Goal: Information Seeking & Learning: Check status

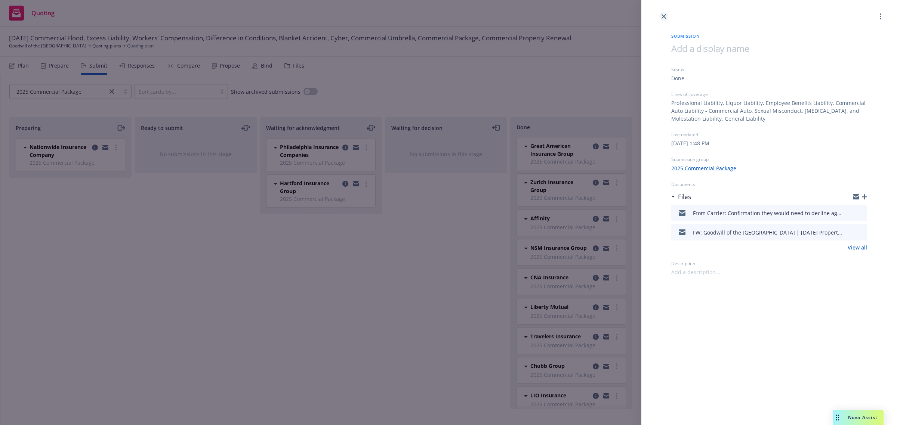
click at [662, 16] on icon "close" at bounding box center [663, 16] width 4 height 4
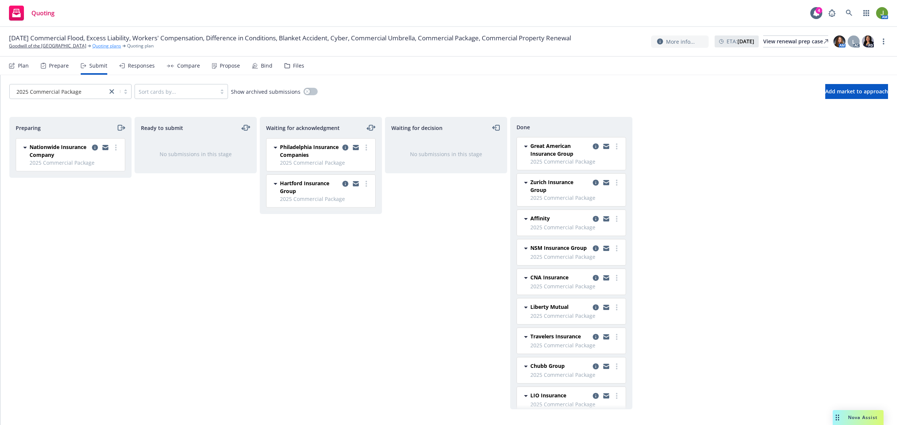
click at [96, 46] on link "Quoting plans" at bounding box center [106, 46] width 29 height 7
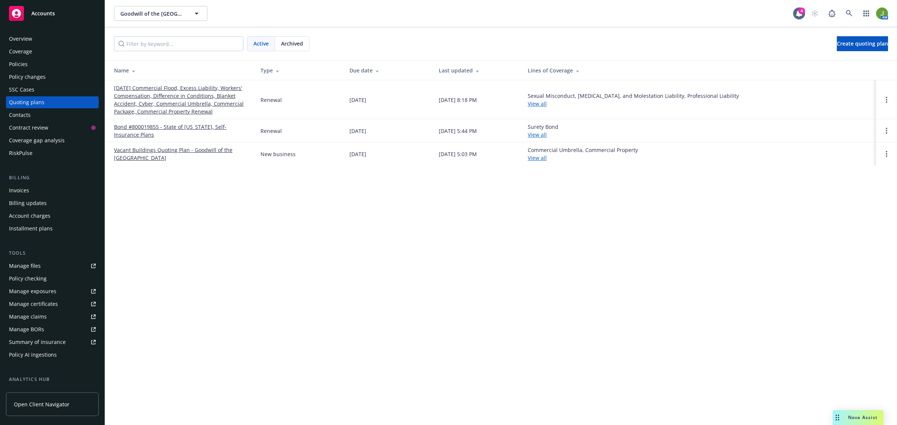
click at [182, 149] on link "Vacant Buildings Quoting Plan - Goodwill of the San Francisco Bay" at bounding box center [181, 154] width 135 height 16
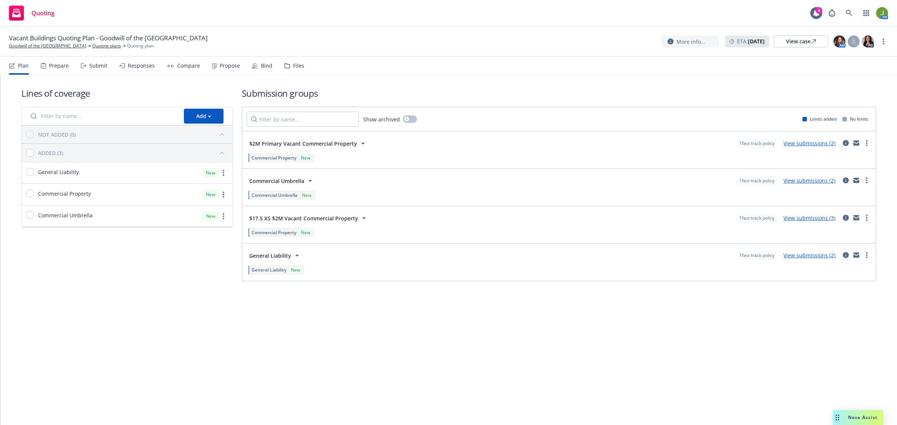
click at [819, 255] on link "View submissions (2)" at bounding box center [809, 255] width 52 height 7
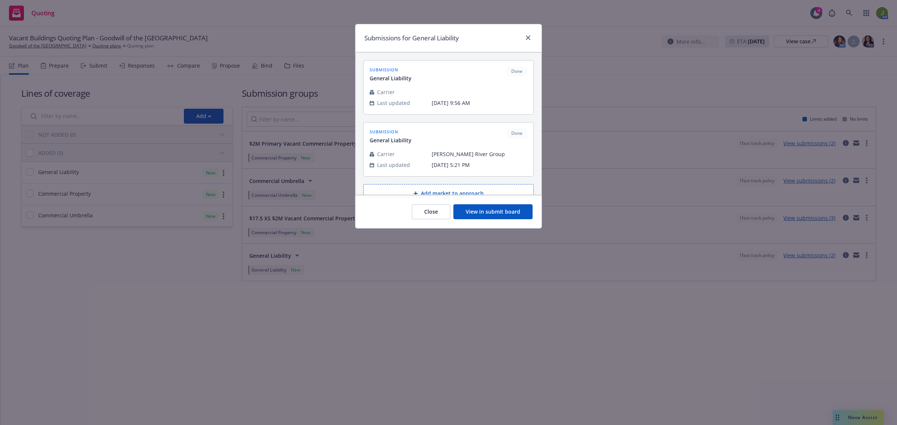
click at [509, 217] on button "View in submit board" at bounding box center [492, 211] width 79 height 15
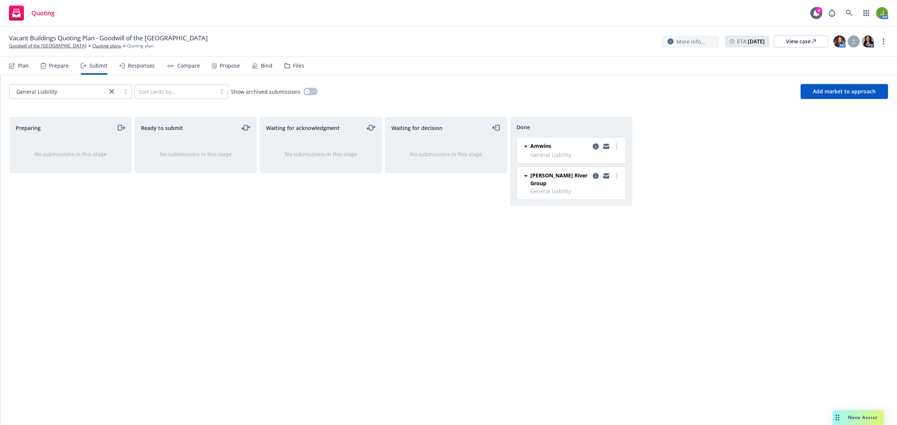
click at [598, 148] on icon "copy logging email" at bounding box center [596, 146] width 6 height 6
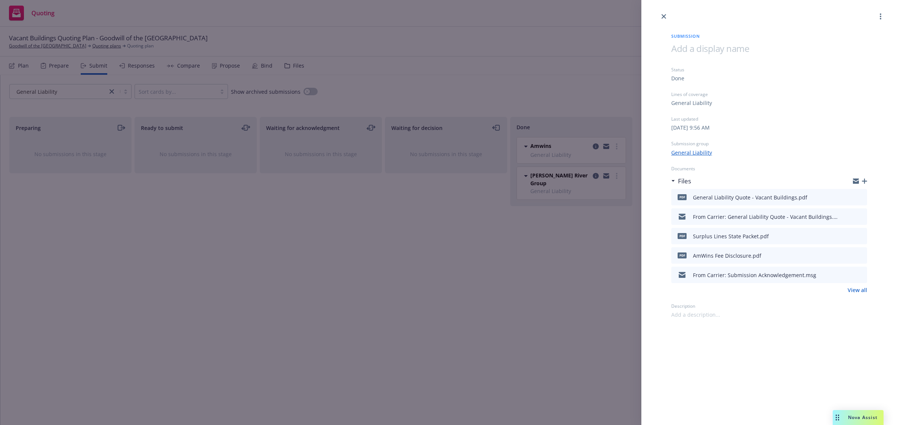
click at [859, 214] on icon "preview file" at bounding box center [859, 216] width 7 height 5
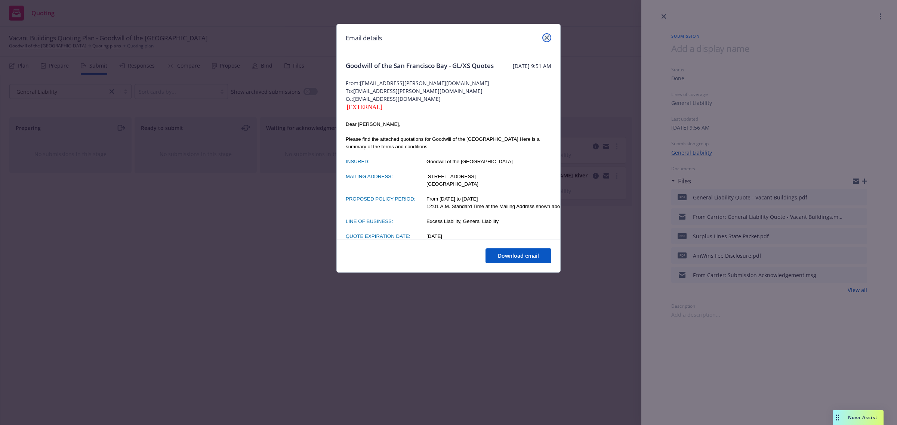
click at [546, 37] on icon "close" at bounding box center [546, 37] width 4 height 4
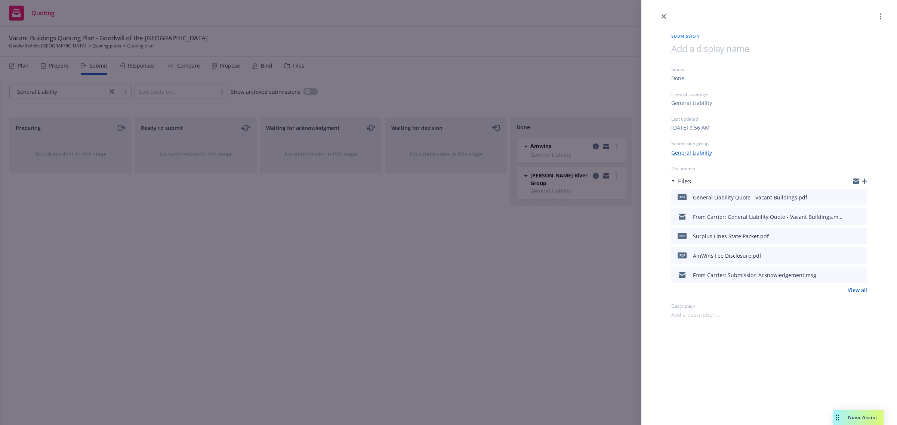
click at [862, 287] on link "View all" at bounding box center [856, 290] width 19 height 8
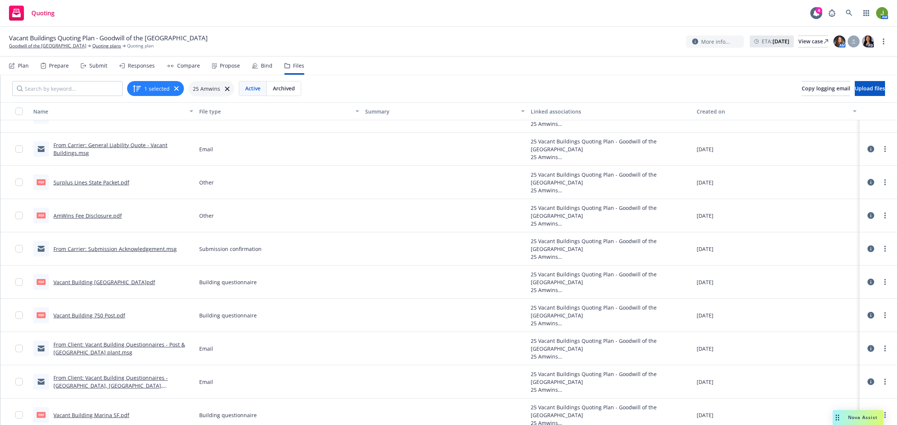
scroll to position [20, 0]
click at [92, 251] on link "From Carrier: Submission Acknowledgement.msg" at bounding box center [114, 250] width 123 height 7
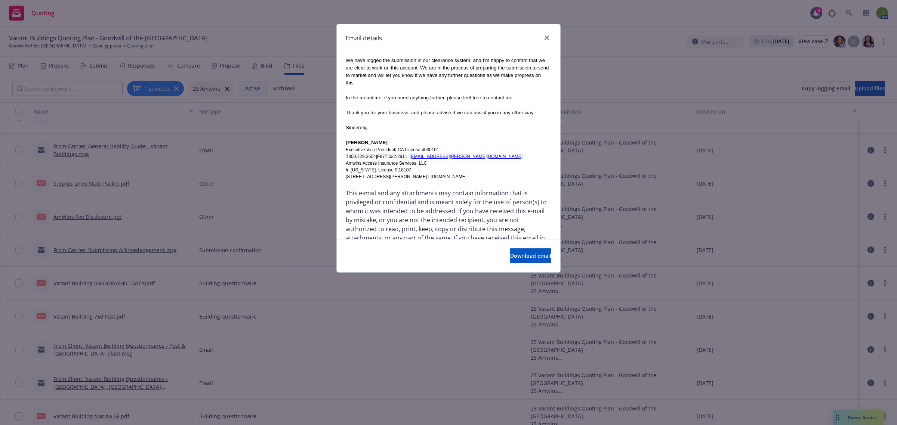
scroll to position [179, 0]
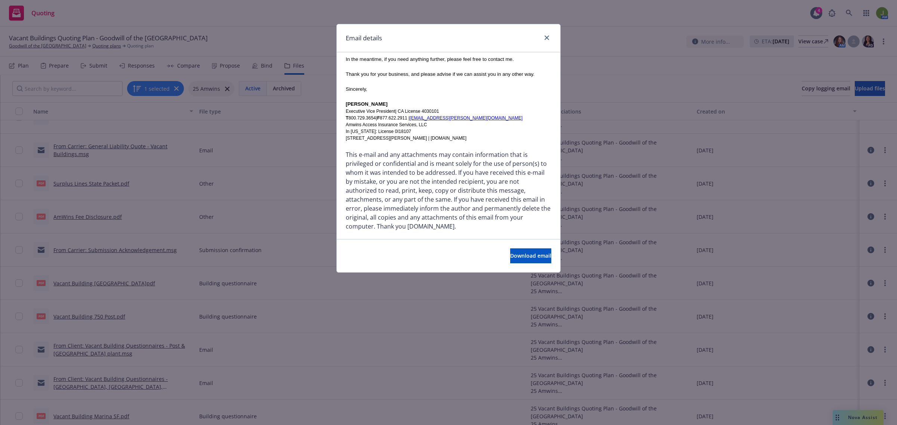
click at [544, 42] on div at bounding box center [545, 38] width 12 height 10
click at [550, 37] on link "close" at bounding box center [546, 37] width 9 height 9
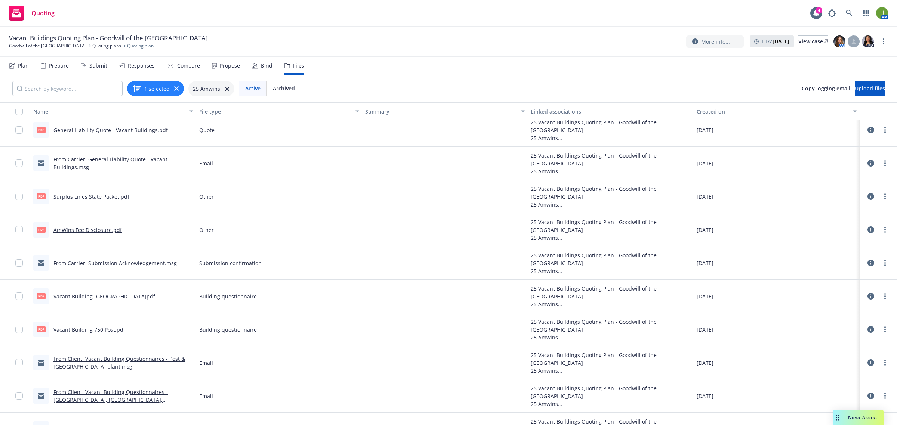
scroll to position [0, 0]
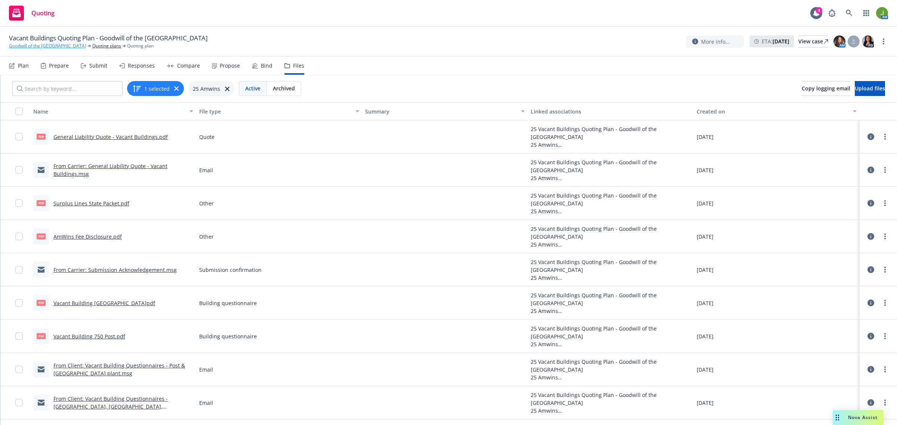
click at [49, 47] on link "Goodwill of the [GEOGRAPHIC_DATA]" at bounding box center [47, 46] width 77 height 7
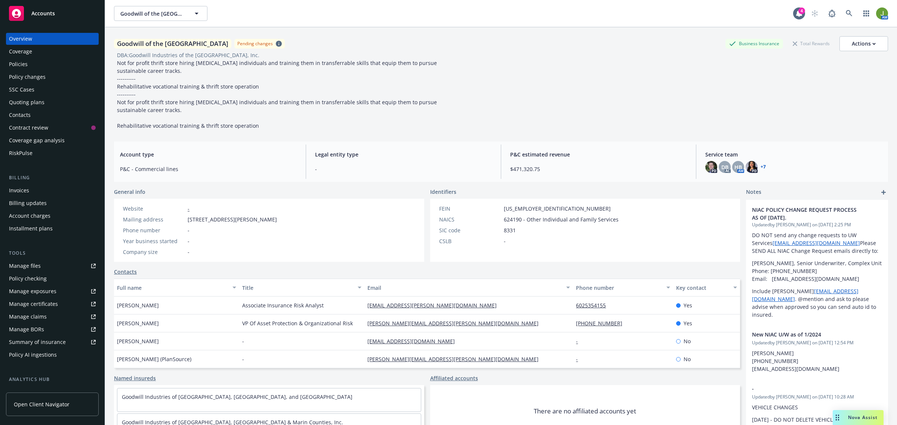
click at [23, 66] on div "Policies" at bounding box center [18, 64] width 19 height 12
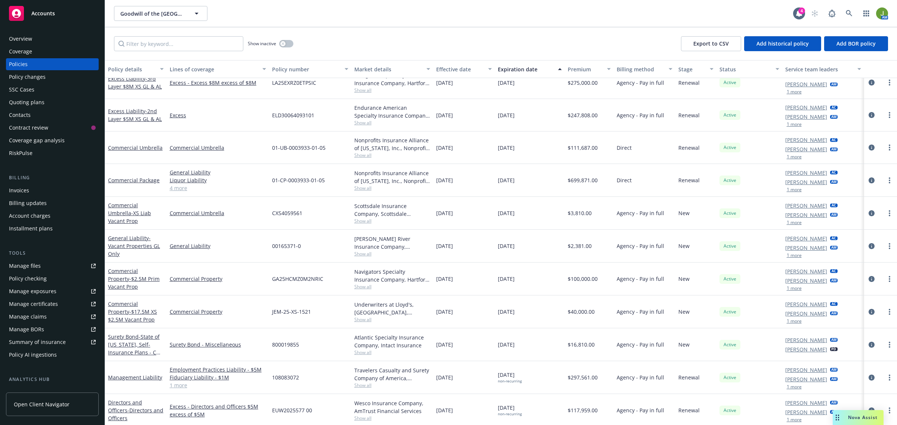
scroll to position [315, 0]
click at [868, 212] on icon "circleInformation" at bounding box center [871, 212] width 6 height 6
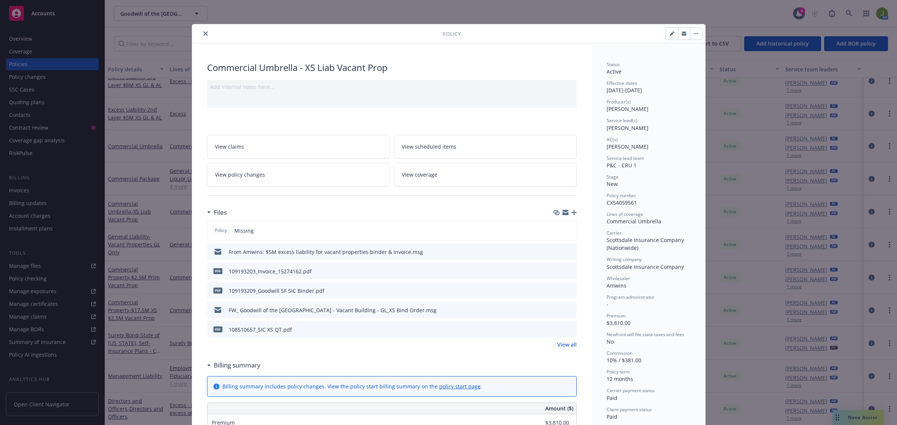
click at [564, 346] on link "View all" at bounding box center [566, 345] width 19 height 8
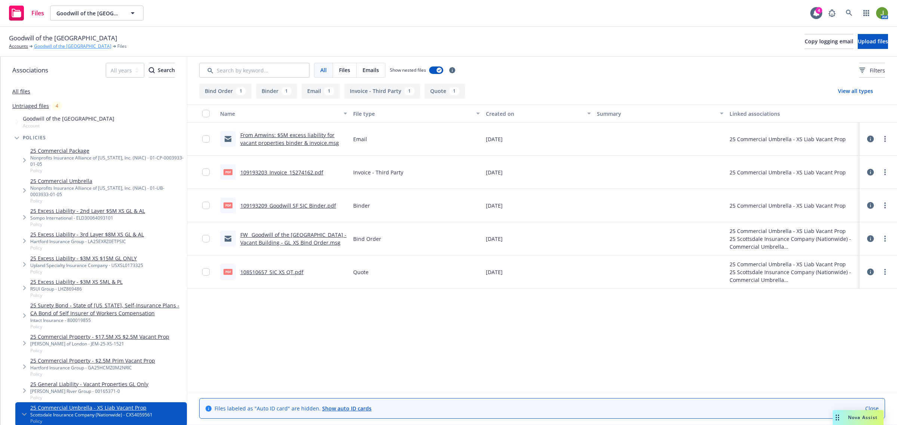
click at [57, 46] on link "Goodwill of the [GEOGRAPHIC_DATA]" at bounding box center [72, 46] width 77 height 7
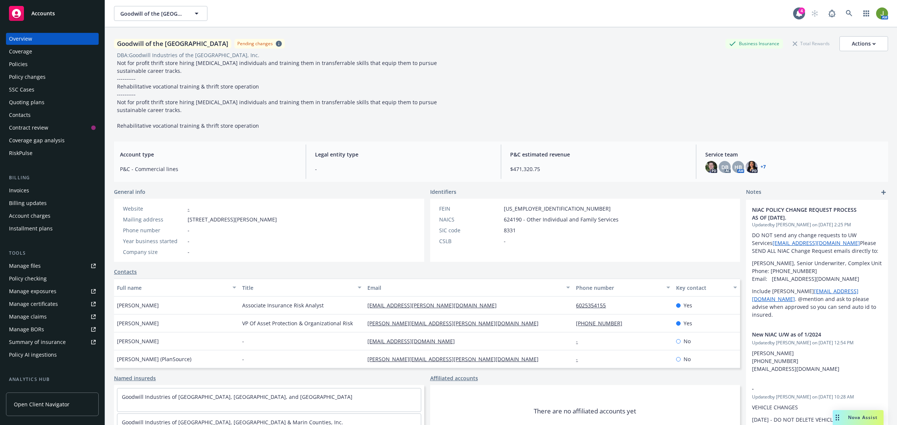
click at [27, 65] on div "Policies" at bounding box center [18, 64] width 19 height 12
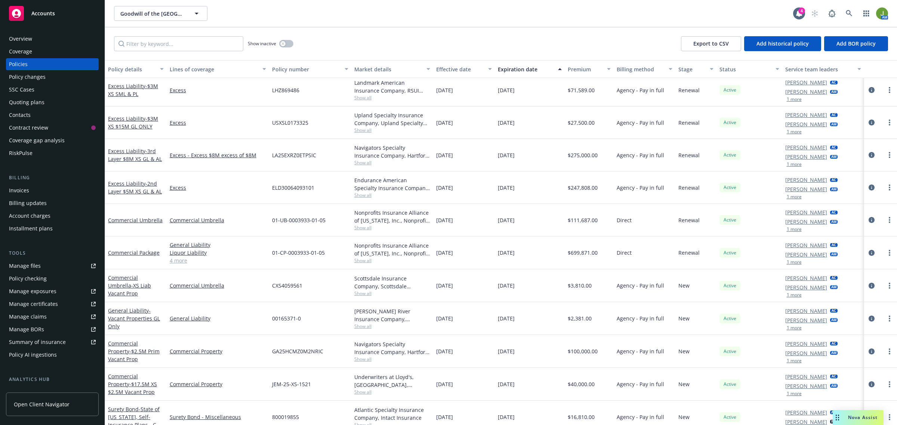
scroll to position [315, 0]
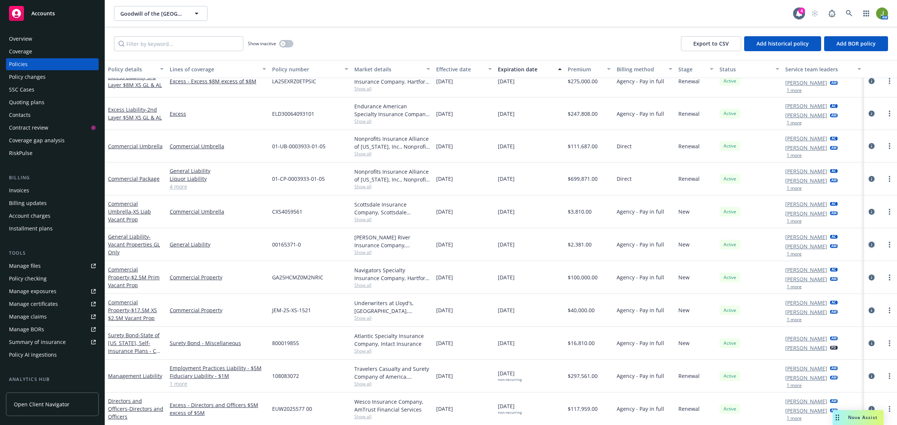
click at [868, 244] on icon "circleInformation" at bounding box center [871, 245] width 6 height 6
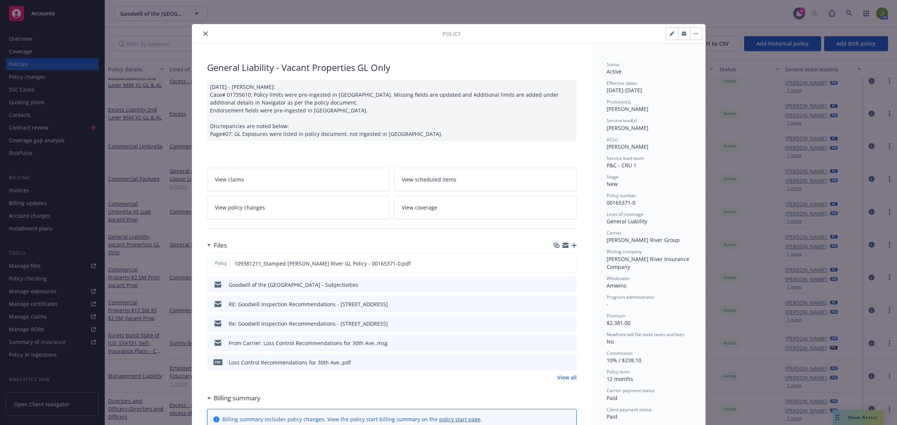
click at [559, 378] on link "View all" at bounding box center [566, 378] width 19 height 8
